Goal: Information Seeking & Learning: Learn about a topic

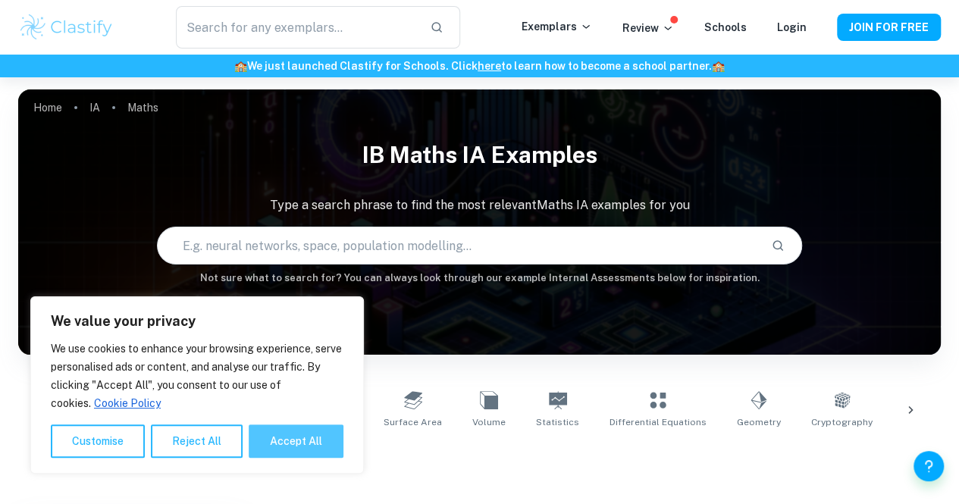
click at [281, 444] on button "Accept All" at bounding box center [296, 441] width 95 height 33
checkbox input "true"
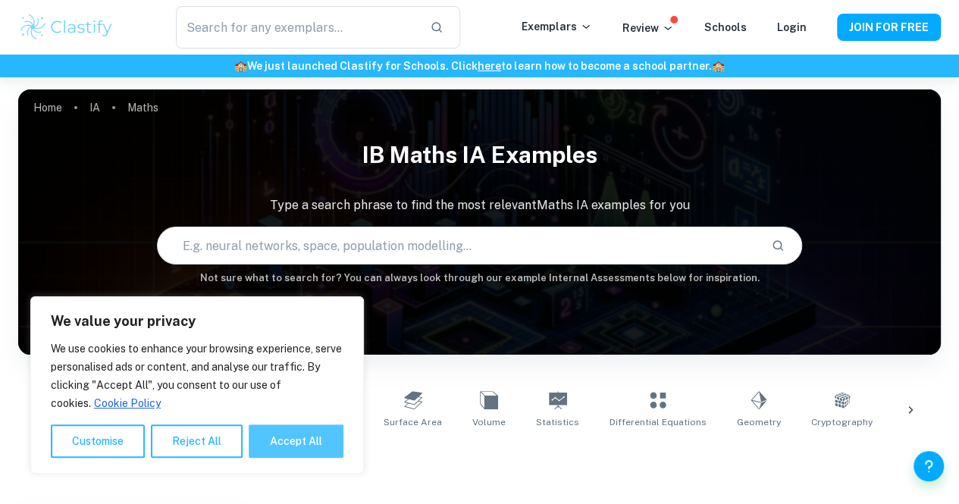
checkbox input "true"
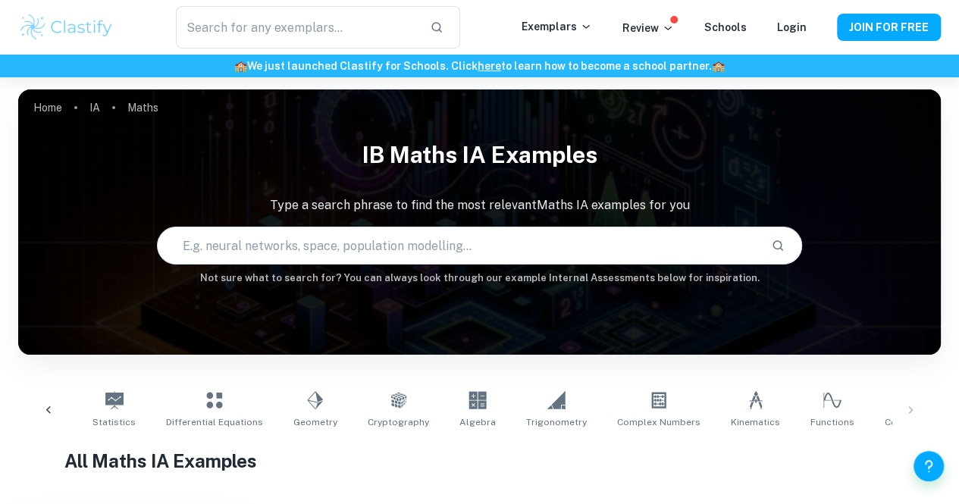
click at [529, 251] on input "text" at bounding box center [459, 246] width 602 height 42
paste input "Write the equation of the line shown here: Please refer to the graph on your sc…"
type input "Write the equation of the line shown here: Please refer to the graph on your sc…"
